Goal: Task Accomplishment & Management: Use online tool/utility

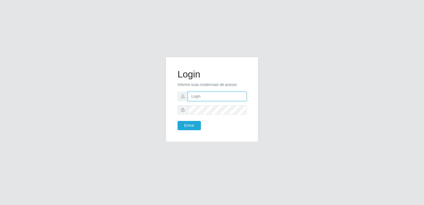
click at [208, 98] on input "text" at bounding box center [217, 96] width 59 height 9
type input "A"
type input "[PERSON_NAME][EMAIL_ADDRESS][PERSON_NAME][DOMAIN_NAME]"
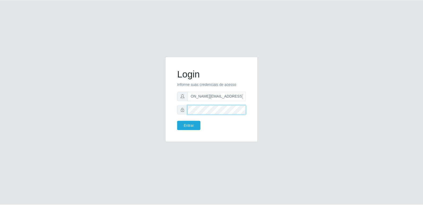
scroll to position [0, 0]
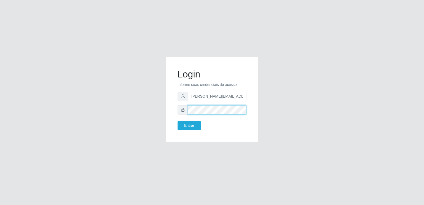
click at [178, 121] on button "Entrar" at bounding box center [189, 125] width 23 height 9
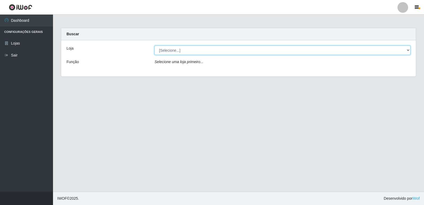
click at [187, 51] on select "[Selecione...] Hiper Queiroz - [GEOGRAPHIC_DATA] [GEOGRAPHIC_DATA] [GEOGRAPHIC_…" at bounding box center [283, 50] width 256 height 9
select select "516"
click at [155, 46] on select "[Selecione...] Hiper Queiroz - [GEOGRAPHIC_DATA] [GEOGRAPHIC_DATA] [GEOGRAPHIC_…" at bounding box center [283, 50] width 256 height 9
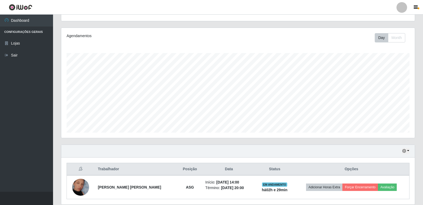
scroll to position [23, 0]
